Goal: Task Accomplishment & Management: Use online tool/utility

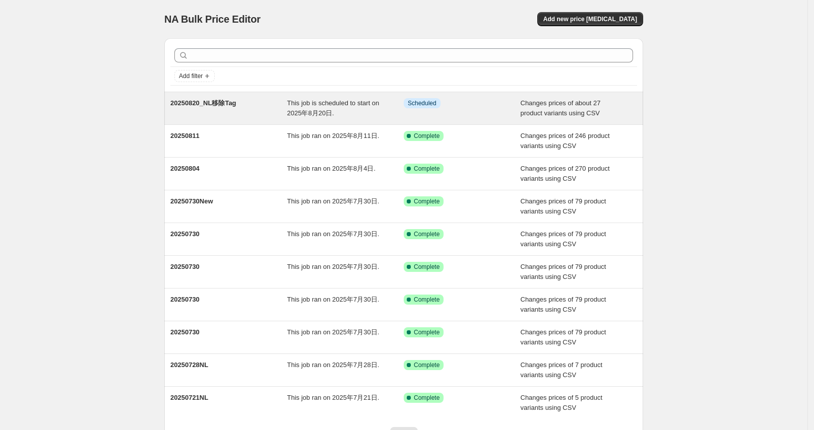
click at [350, 109] on div "This job is scheduled to start on 2025年8月20日." at bounding box center [345, 108] width 117 height 20
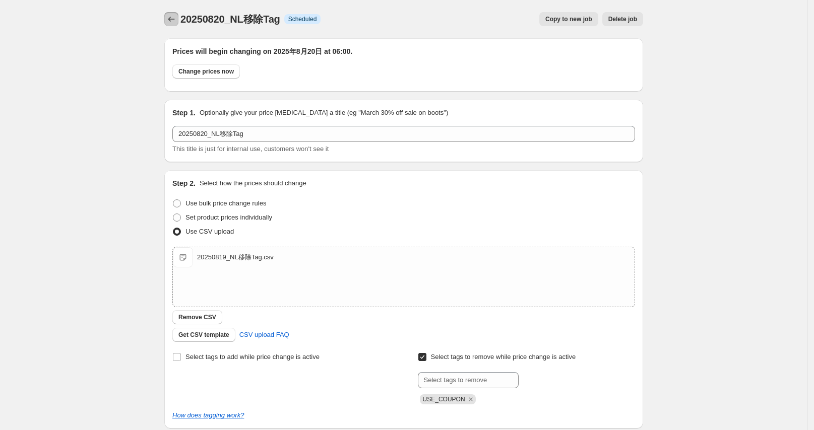
click at [174, 14] on button "Price change jobs" at bounding box center [171, 19] width 14 height 14
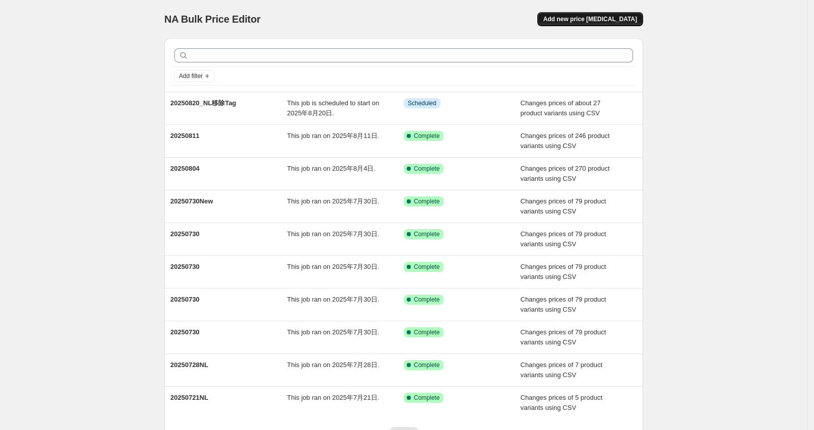
click at [597, 22] on span "Add new price change job" at bounding box center [590, 19] width 94 height 8
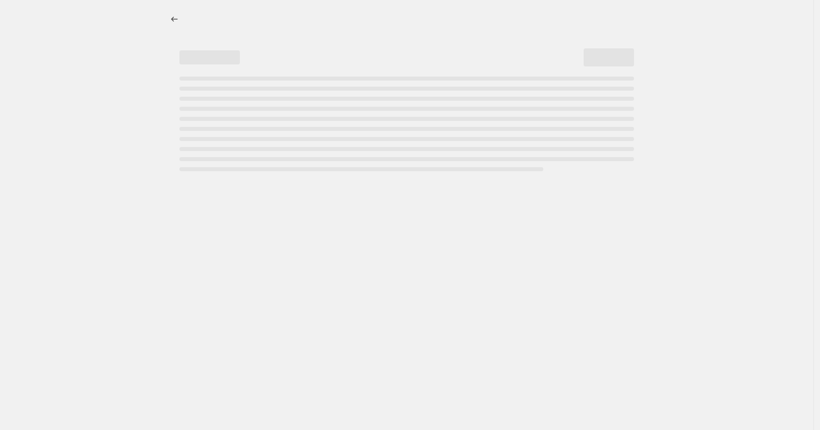
select select "percentage"
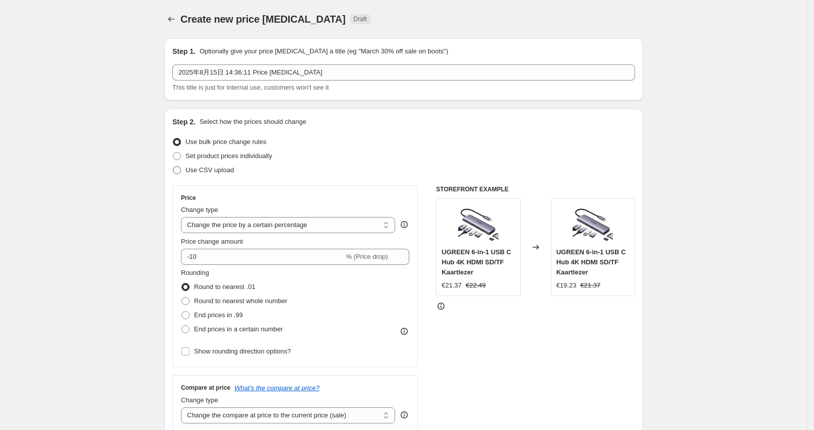
click at [207, 169] on span "Use CSV upload" at bounding box center [209, 170] width 48 height 8
click at [173, 167] on input "Use CSV upload" at bounding box center [173, 166] width 1 height 1
radio input "true"
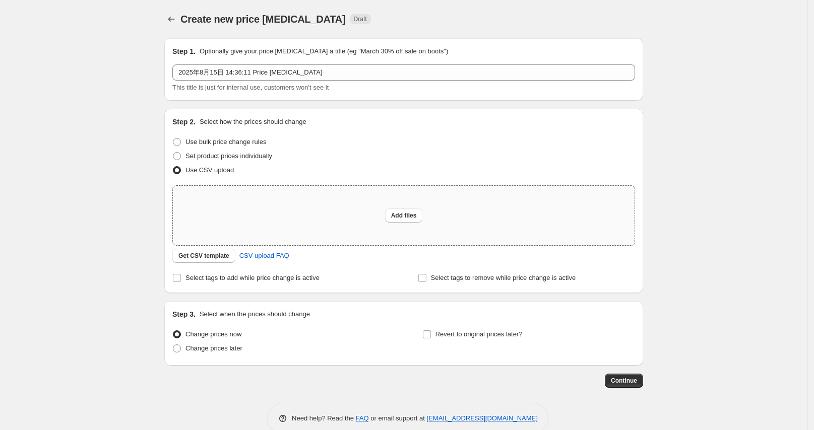
scroll to position [19, 0]
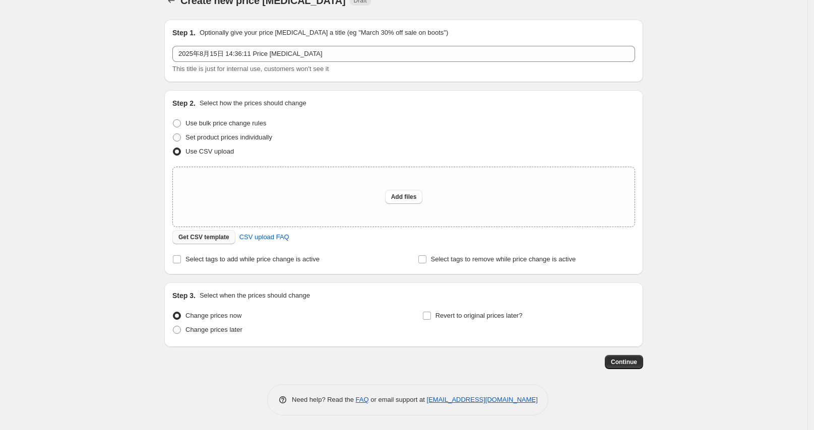
click at [211, 236] on span "Get CSV template" at bounding box center [203, 237] width 51 height 8
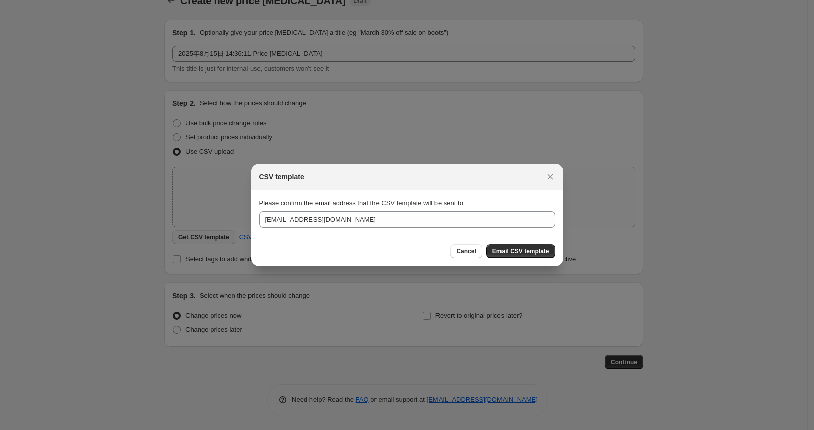
scroll to position [0, 0]
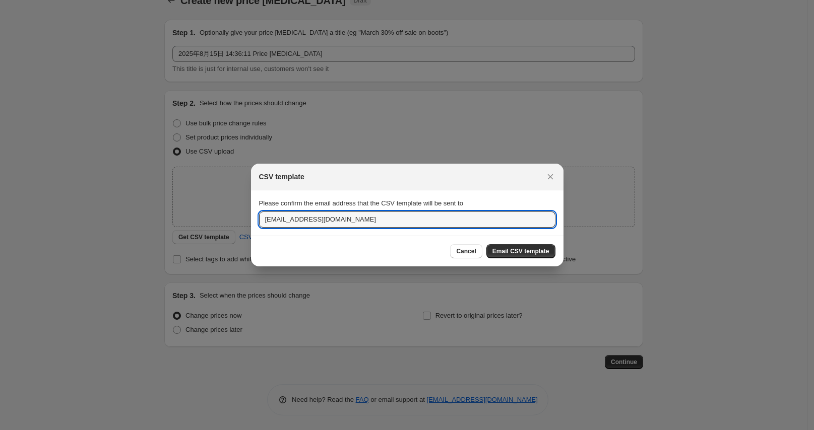
drag, startPoint x: 285, startPoint y: 221, endPoint x: 239, endPoint y: 224, distance: 45.4
click at [239, 430] on div "CSV template Please confirm the email address that the CSV template will be sen…" at bounding box center [407, 431] width 814 height 0
type input "oujunhong@ugreen.com"
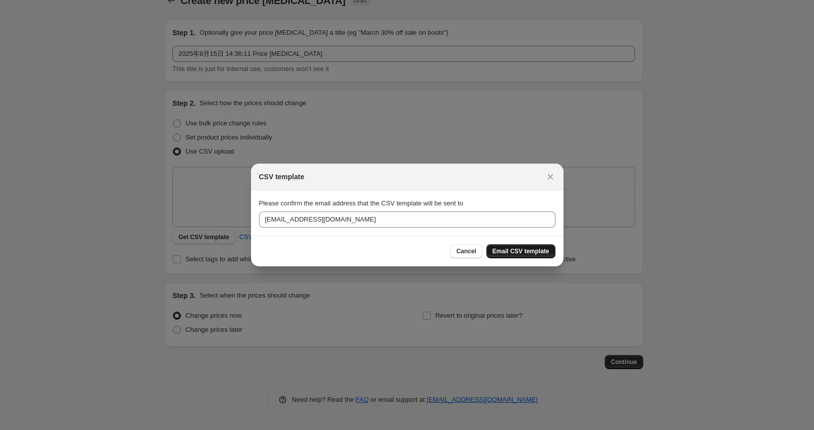
click at [531, 251] on span "Email CSV template" at bounding box center [520, 251] width 57 height 8
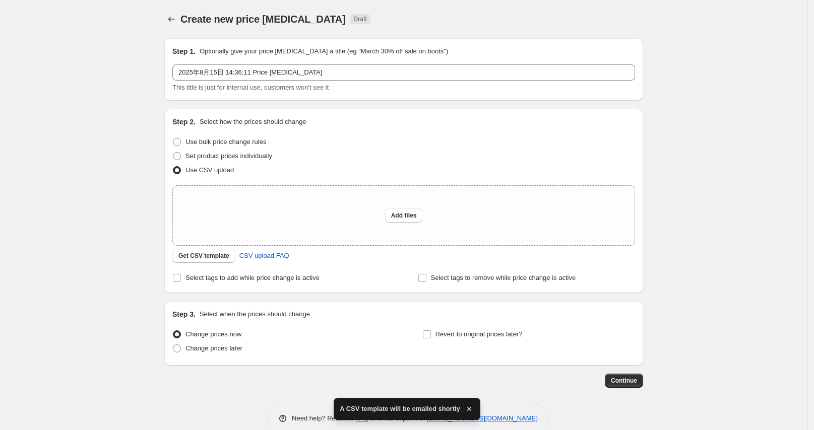
scroll to position [19, 0]
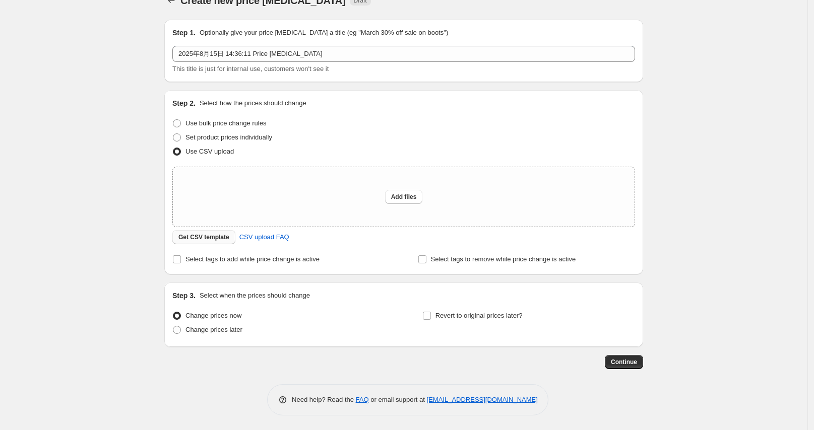
click at [202, 235] on span "Get CSV template" at bounding box center [203, 237] width 51 height 8
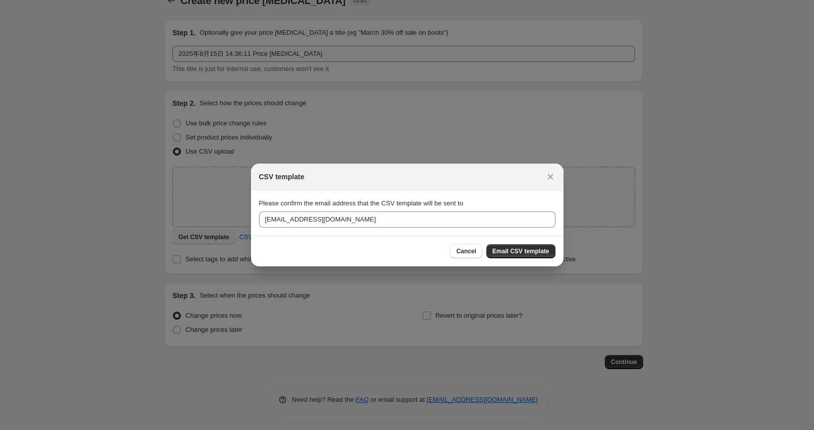
scroll to position [0, 0]
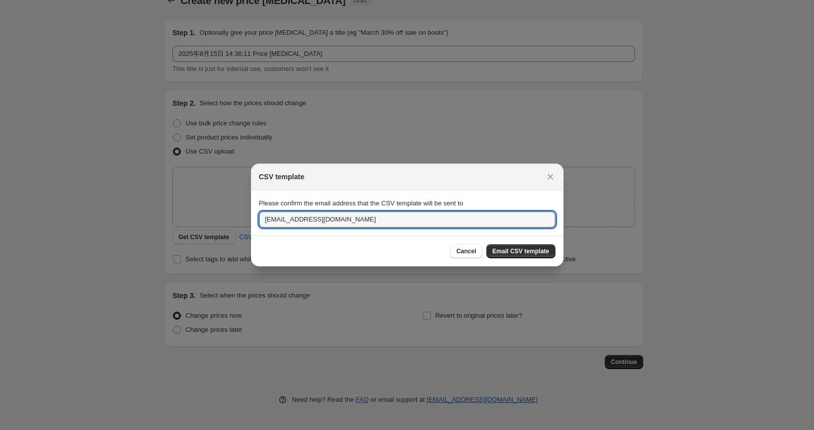
drag, startPoint x: 293, startPoint y: 222, endPoint x: 237, endPoint y: 221, distance: 56.4
click at [237, 430] on div "CSV template Please confirm the email address that the CSV template will be sen…" at bounding box center [407, 431] width 814 height 0
type input "oujunhong@ugreen.com"
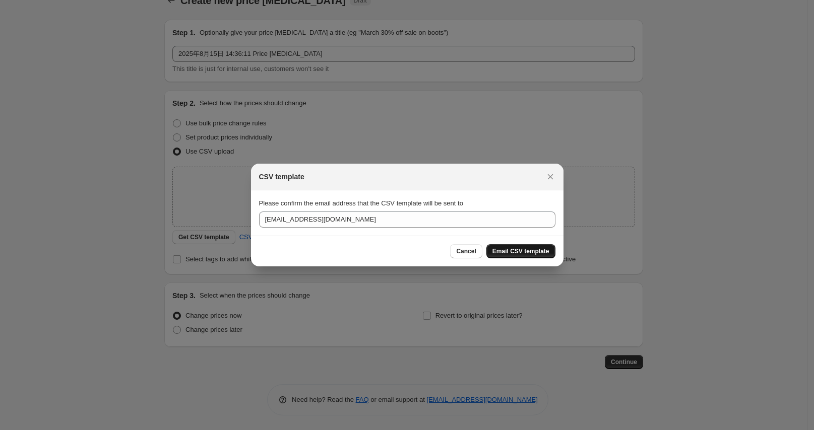
click at [514, 251] on span "Email CSV template" at bounding box center [520, 251] width 57 height 8
